Goal: Task Accomplishment & Management: Manage account settings

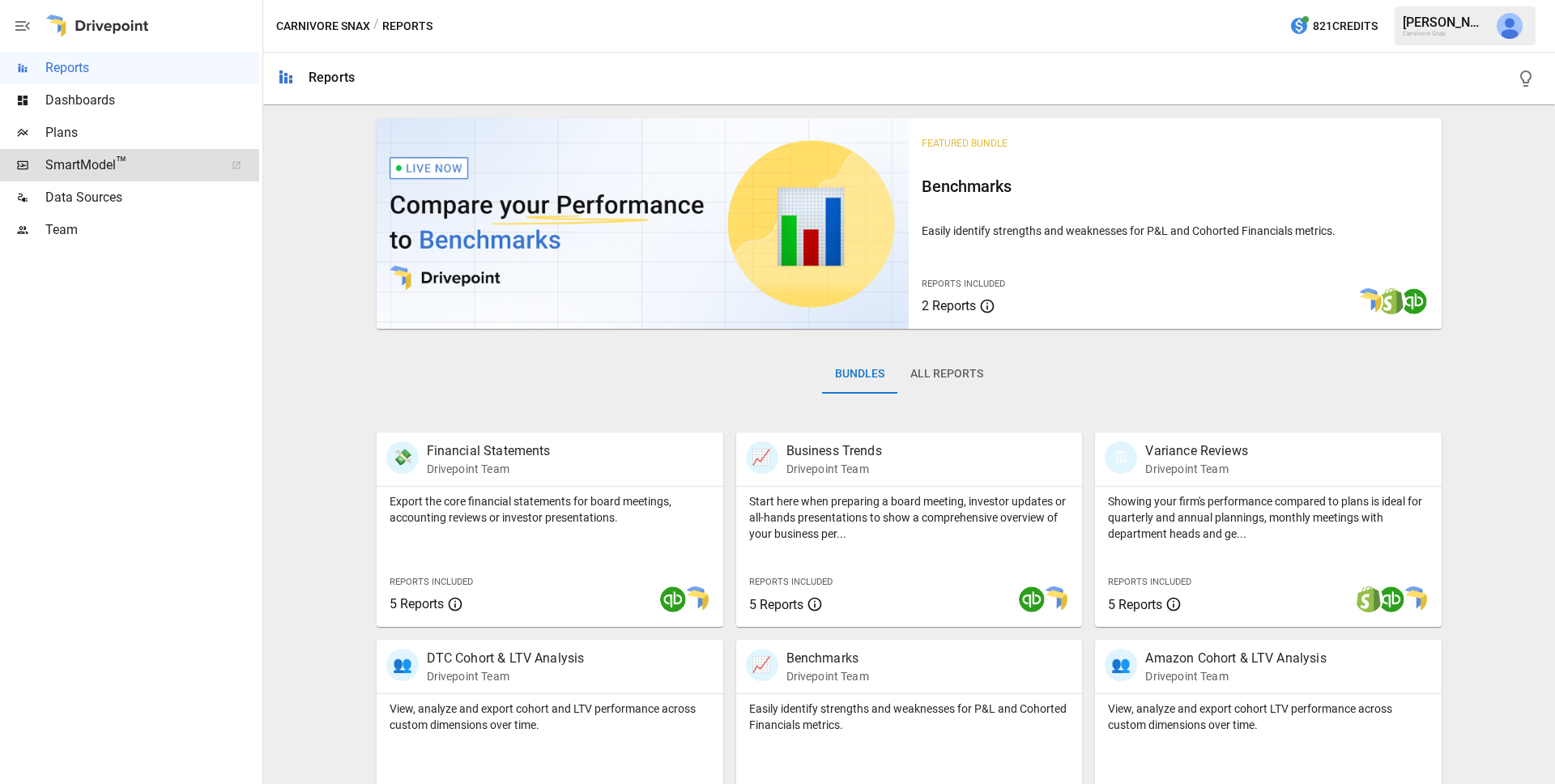
click at [220, 166] on div at bounding box center [237, 165] width 45 height 10
click at [82, 135] on span "Plans" at bounding box center [152, 133] width 214 height 19
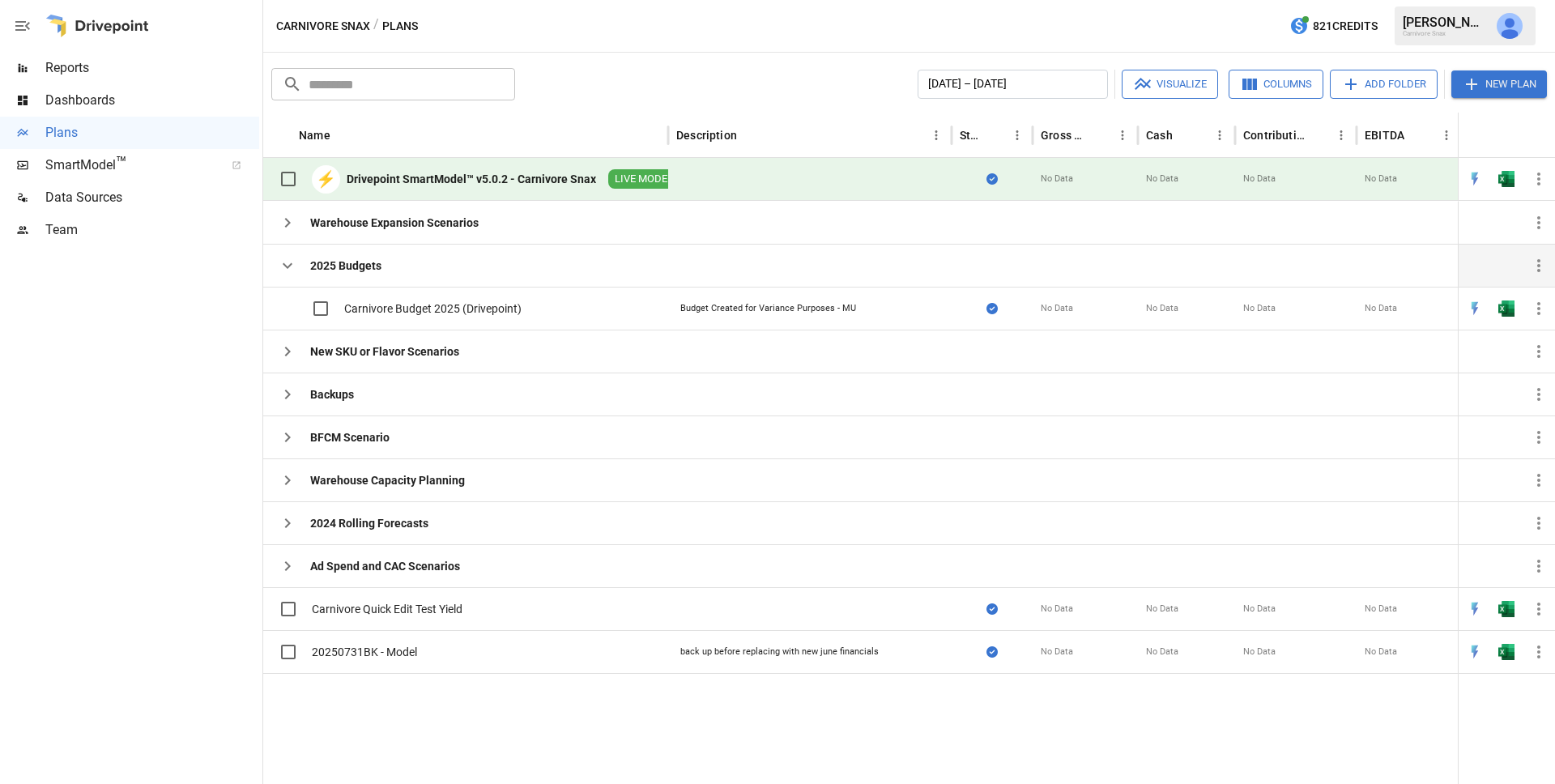
click at [289, 265] on icon "button" at bounding box center [287, 265] width 19 height 19
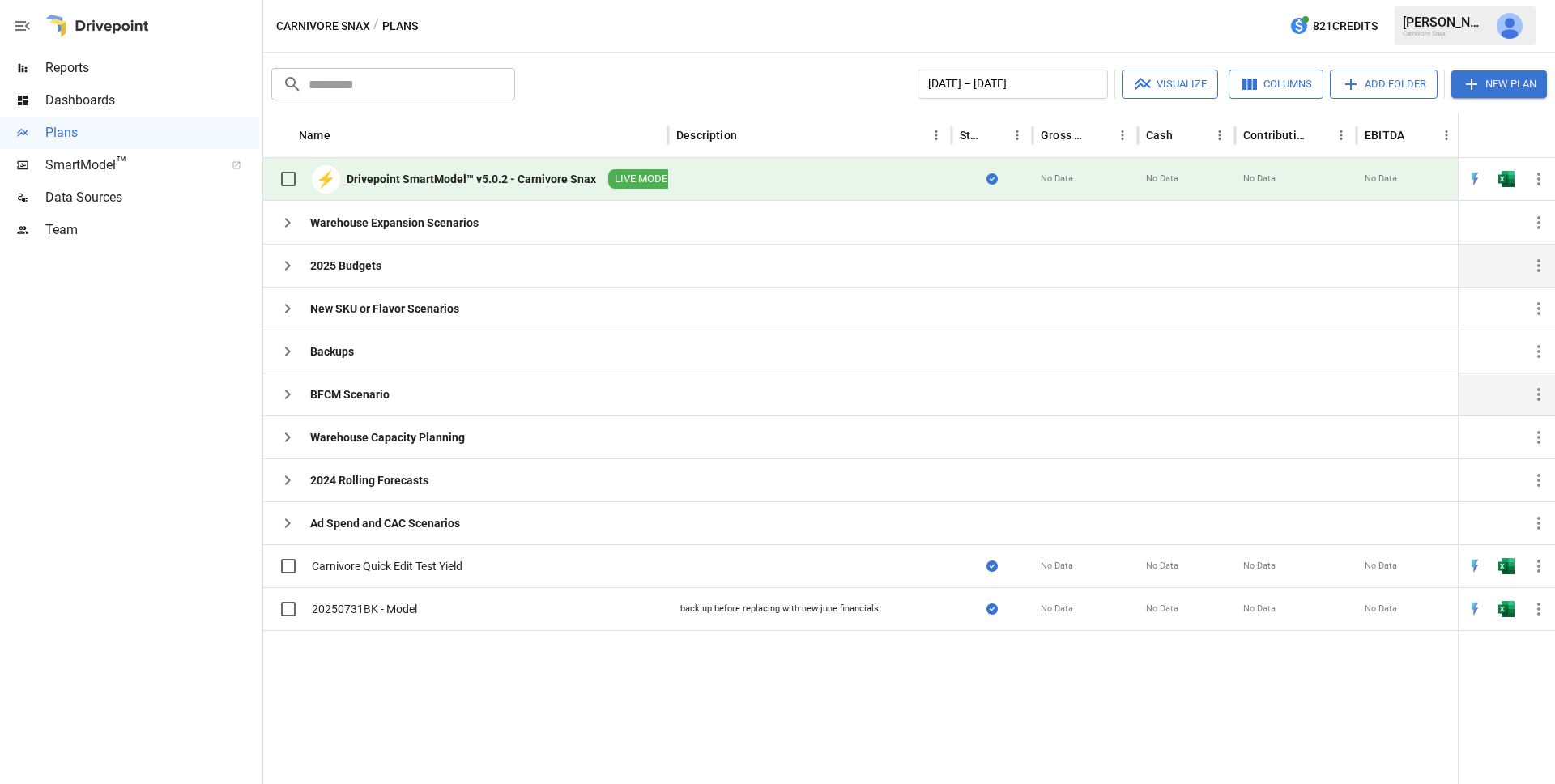
click at [291, 393] on icon "button" at bounding box center [287, 395] width 19 height 19
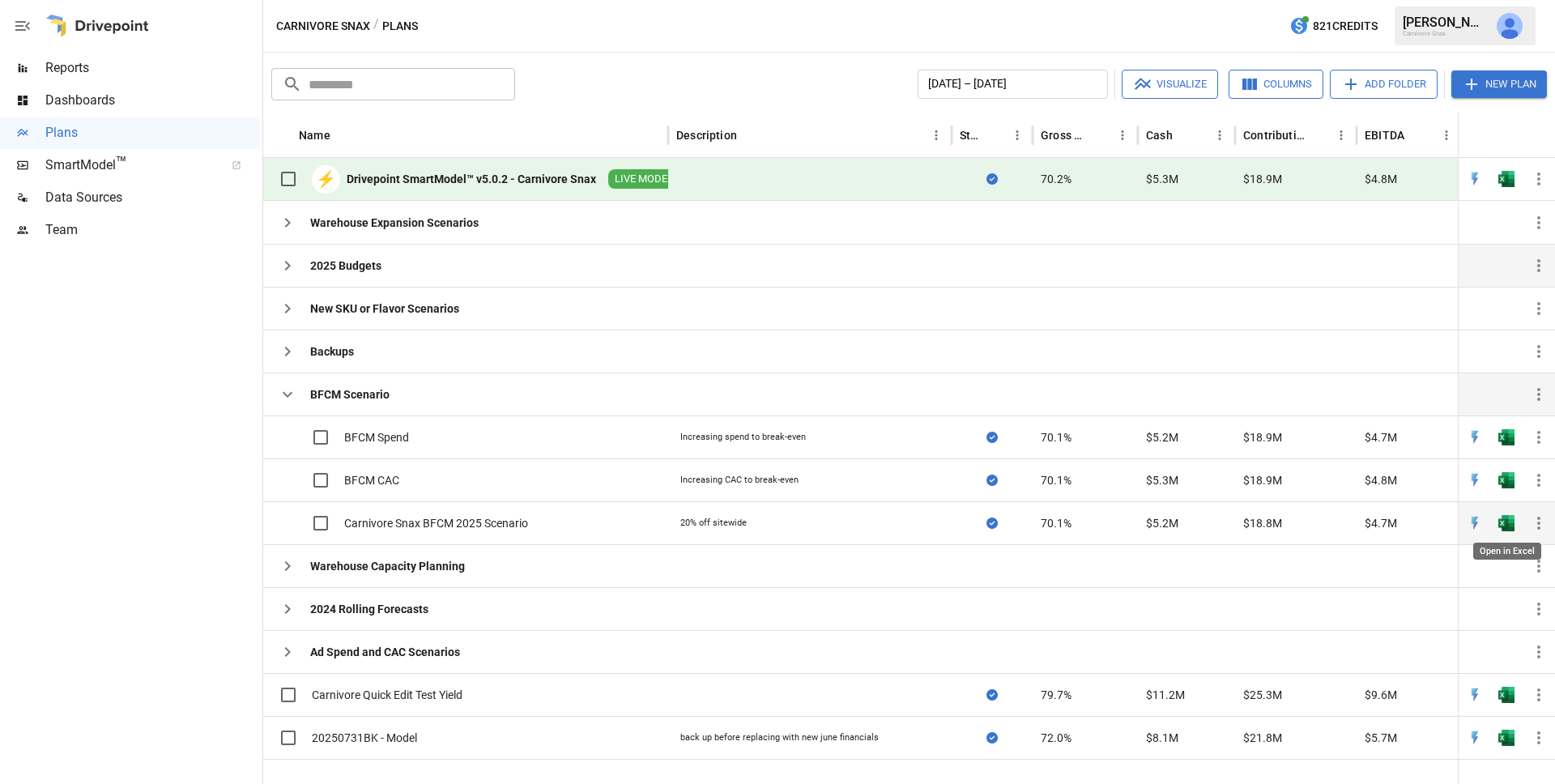
click at [1356, 526] on div "$18.8M" at bounding box center [1296, 523] width 121 height 43
click at [1476, 525] on img "Open in Quick Edit" at bounding box center [1475, 523] width 16 height 16
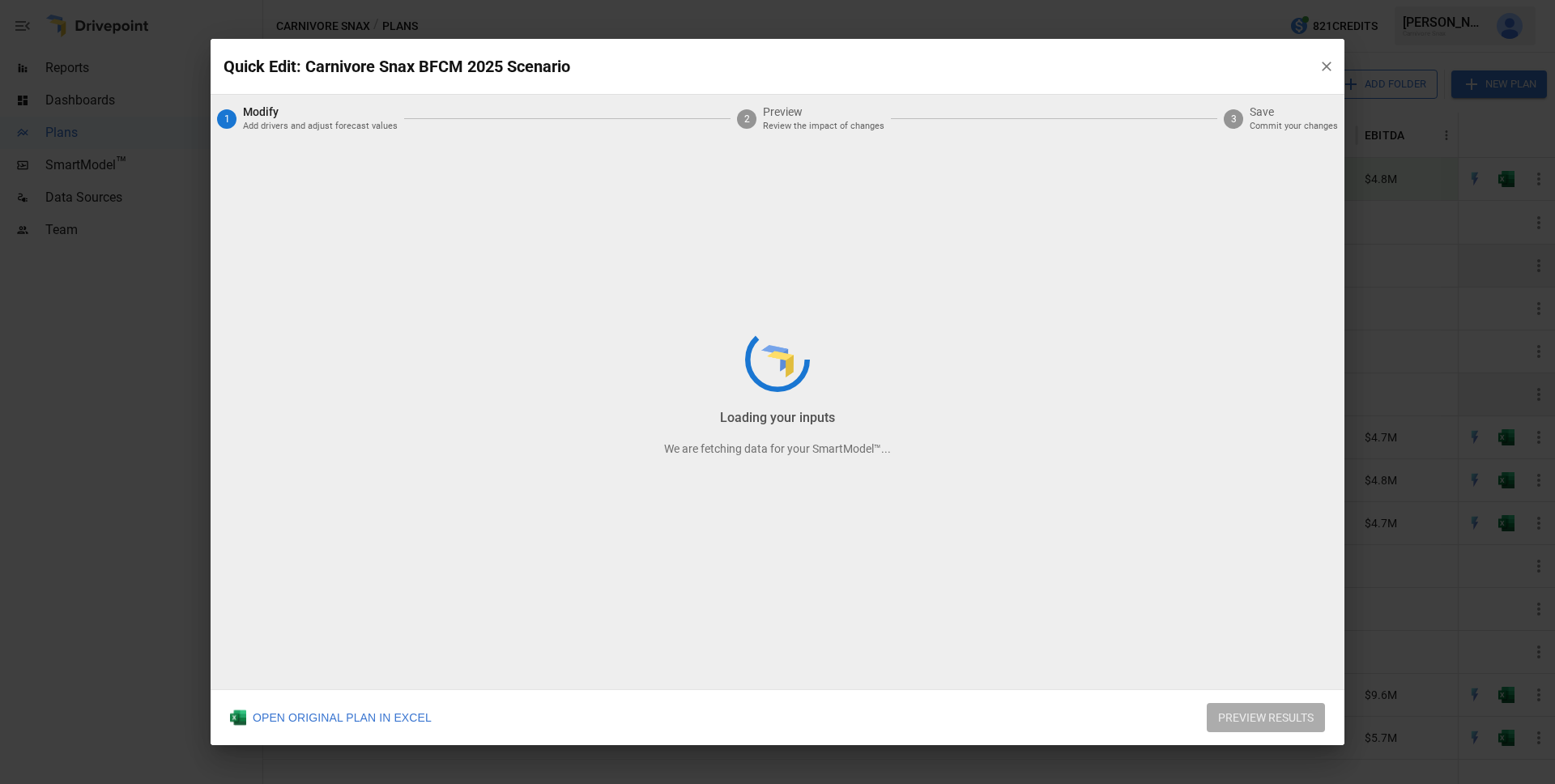
click at [1327, 67] on div "Loading your inputs We are fetching data for your SmartModel™..." at bounding box center [778, 392] width 1134 height 706
click at [1328, 63] on div "Loading your inputs We are fetching data for your SmartModel™..." at bounding box center [778, 392] width 1134 height 706
click at [140, 199] on div "Quick Edit: Carnivore Snax BFCM 2025 Scenario Identifying drivers We are fetchi…" at bounding box center [777, 392] width 1555 height 784
